Goal: Connect with others: Connect with other users

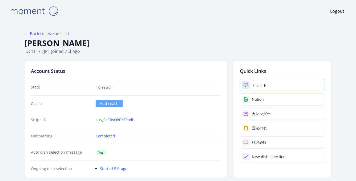
click at [244, 83] on div "チャット" at bounding box center [259, 85] width 15 height 5
click at [271, 86] on link "チャット" at bounding box center [282, 85] width 85 height 12
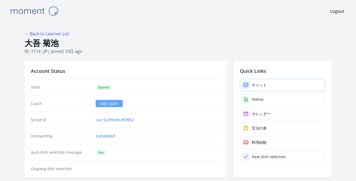
click at [255, 87] on div "チャット" at bounding box center [259, 85] width 15 height 5
